Goal: Book appointment/travel/reservation

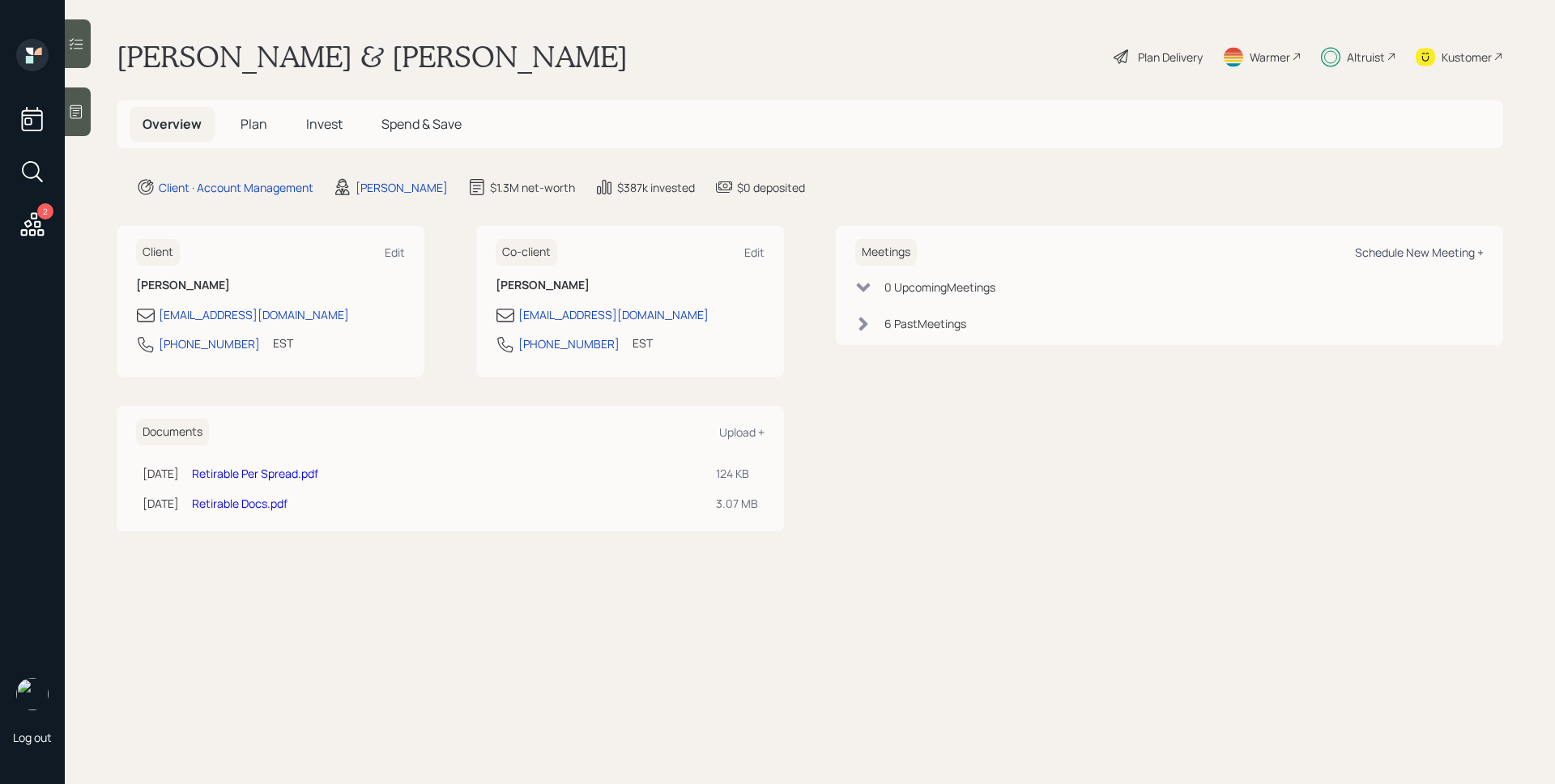
click at [1384, 251] on div "Schedule New Meeting +" at bounding box center [1419, 252] width 129 height 15
select select "d946c976-65aa-4529-ac9d-02c4f1114fc0"
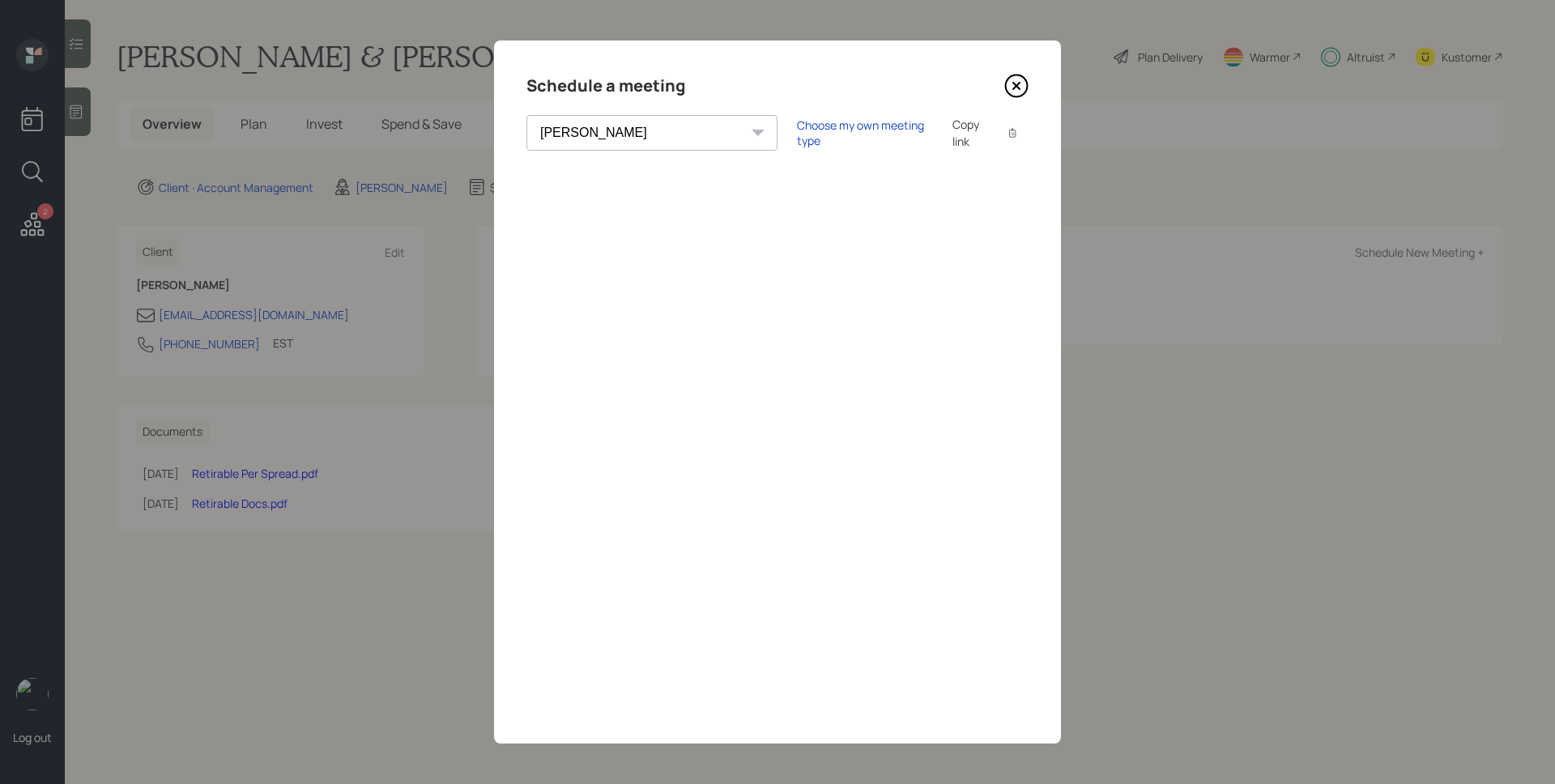
click at [1013, 88] on icon at bounding box center [1016, 86] width 7 height 7
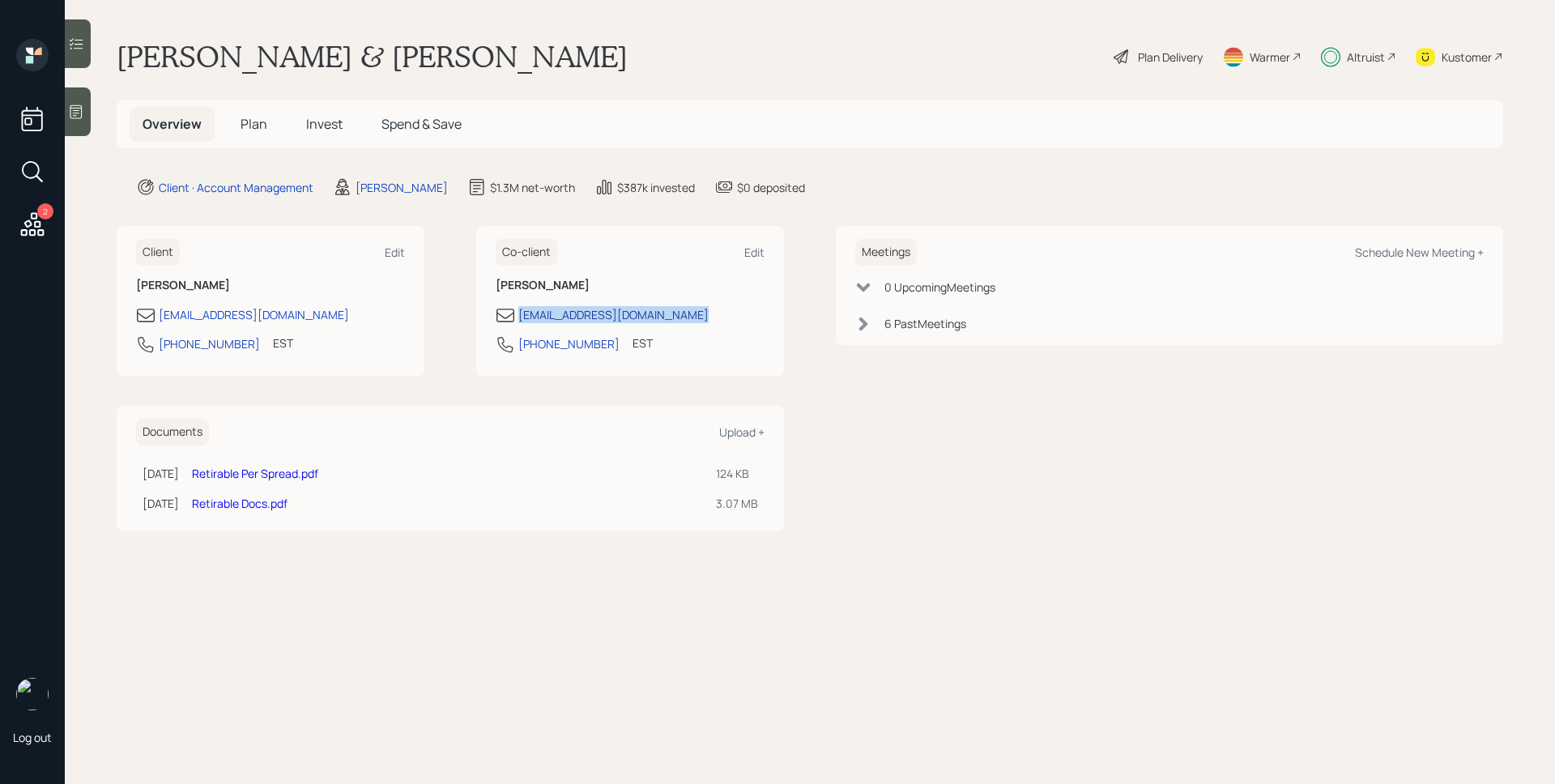
drag, startPoint x: 719, startPoint y: 316, endPoint x: 519, endPoint y: 317, distance: 200.0
click at [519, 317] on div "eileensummers@protonmail.com" at bounding box center [629, 315] width 268 height 19
copy div "eileensummers@protonmail.com"
click at [1435, 257] on div "Schedule New Meeting +" at bounding box center [1419, 252] width 129 height 15
select select "d946c976-65aa-4529-ac9d-02c4f1114fc0"
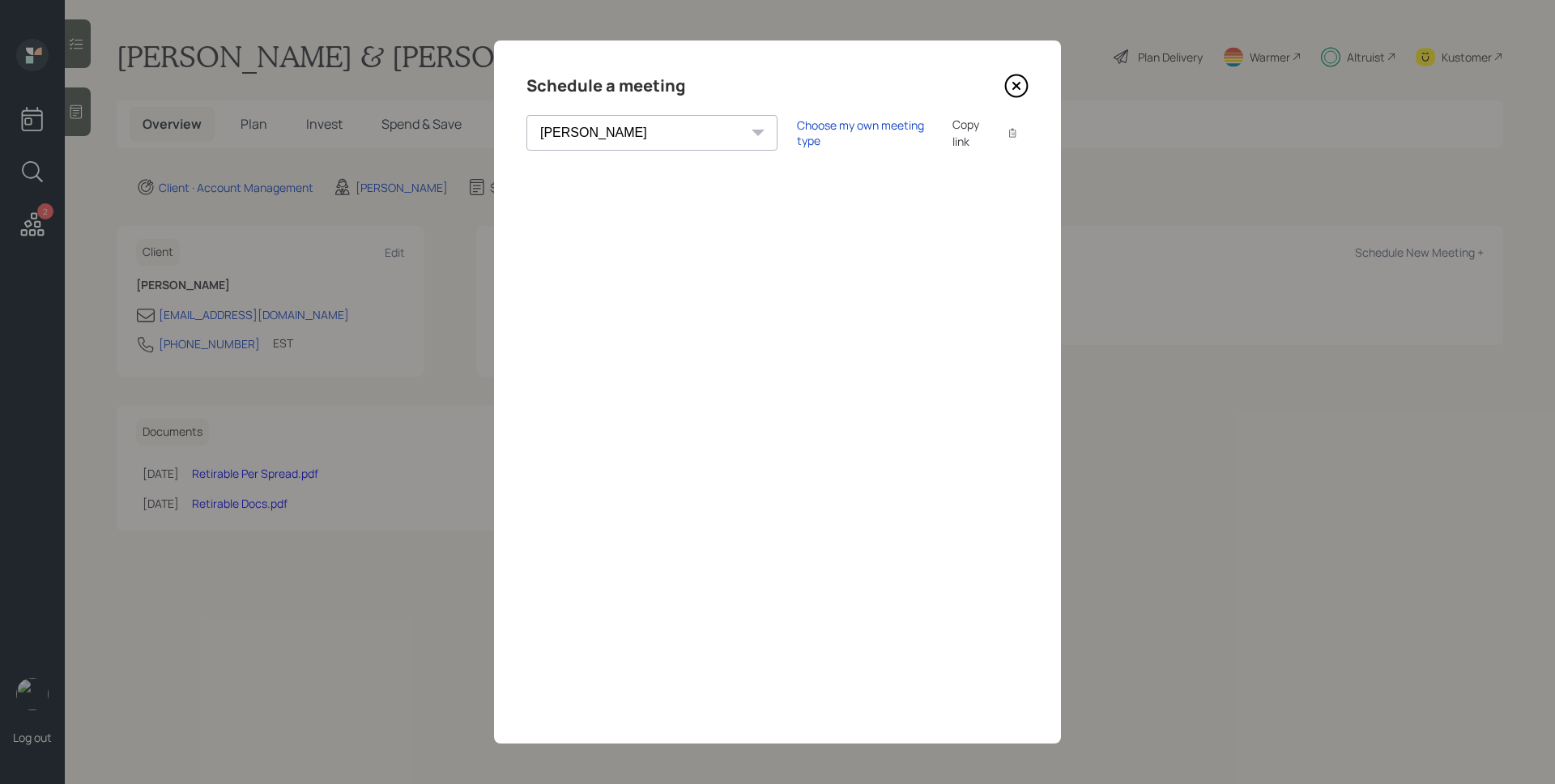
click at [798, 121] on div "Choose my own meeting type Copy link Copy text" at bounding box center [912, 132] width 232 height 34
click at [797, 131] on div "Choose my own meeting type" at bounding box center [864, 133] width 136 height 31
click at [1020, 89] on icon at bounding box center [1016, 86] width 7 height 7
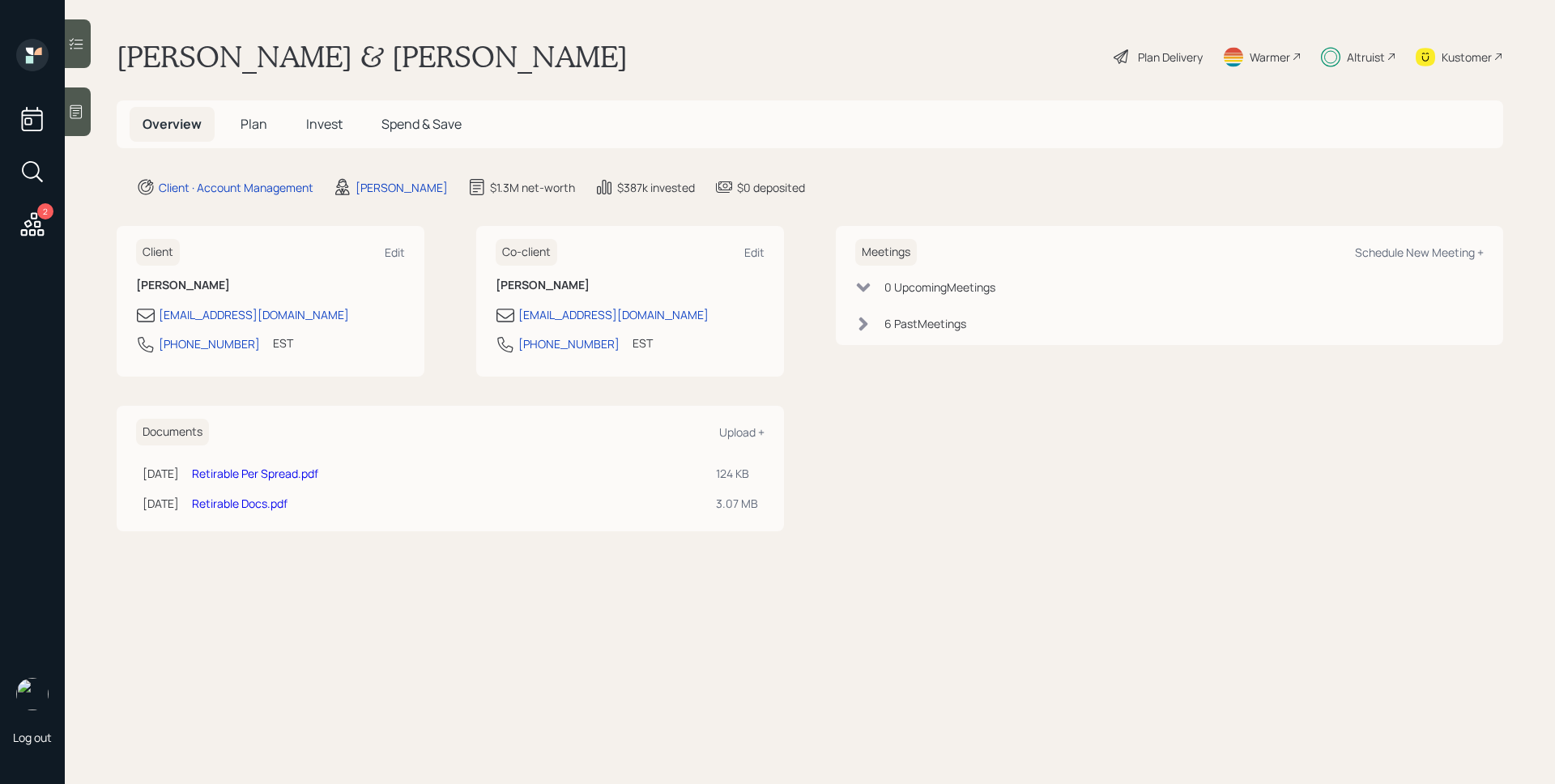
click at [1158, 580] on main "Keith & Eileen Summers Plan Delivery Warmer Altruist Kustomer Overview Plan Inv…" at bounding box center [809, 392] width 1491 height 784
